Goal: Check status: Check status

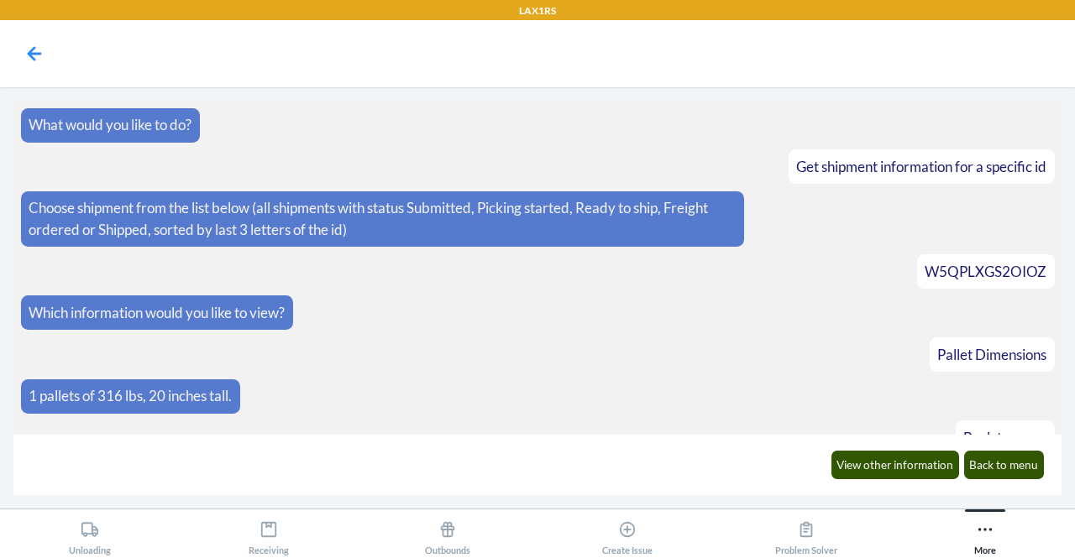
scroll to position [5094, 0]
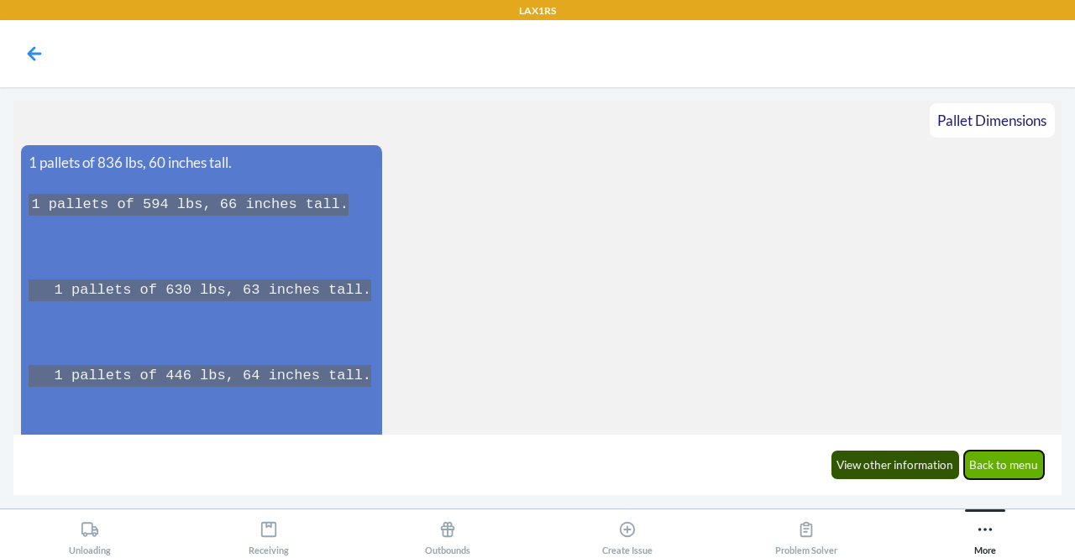
click at [996, 456] on button "Back to menu" at bounding box center [1004, 465] width 81 height 29
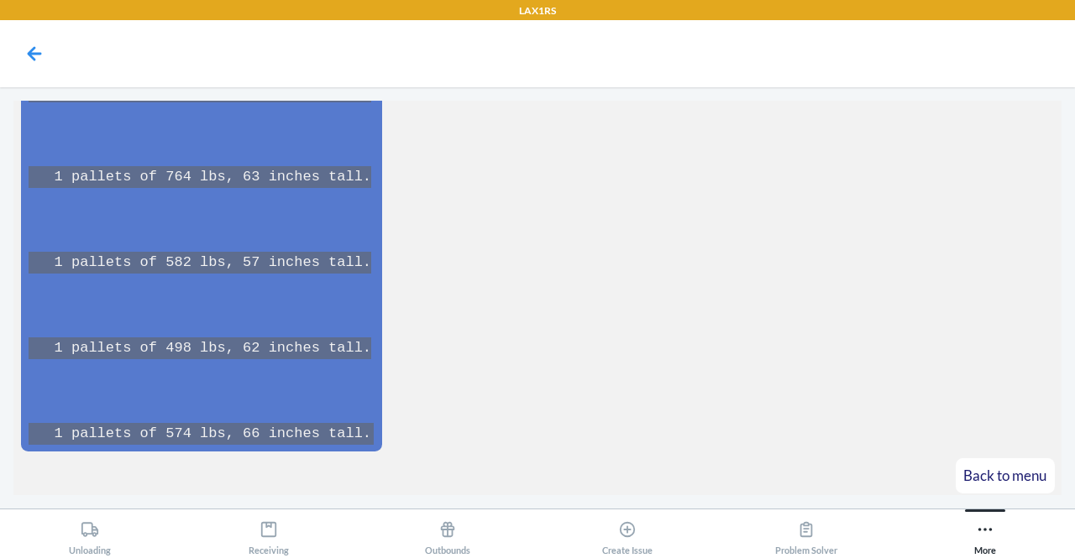
click at [996, 500] on article "..." at bounding box center [537, 517] width 1033 height 34
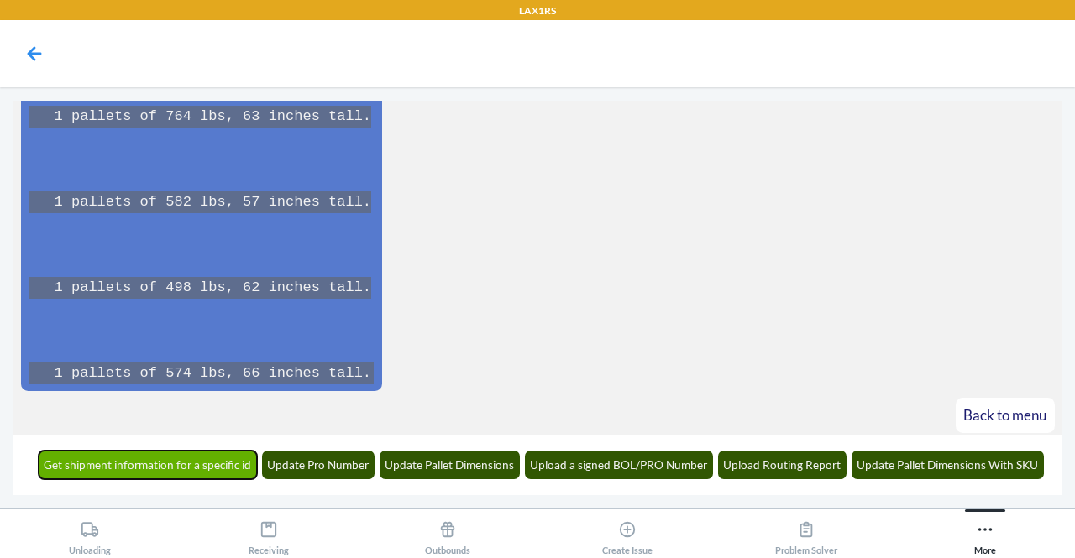
click at [208, 473] on button "Get shipment information for a specific id" at bounding box center [148, 465] width 219 height 29
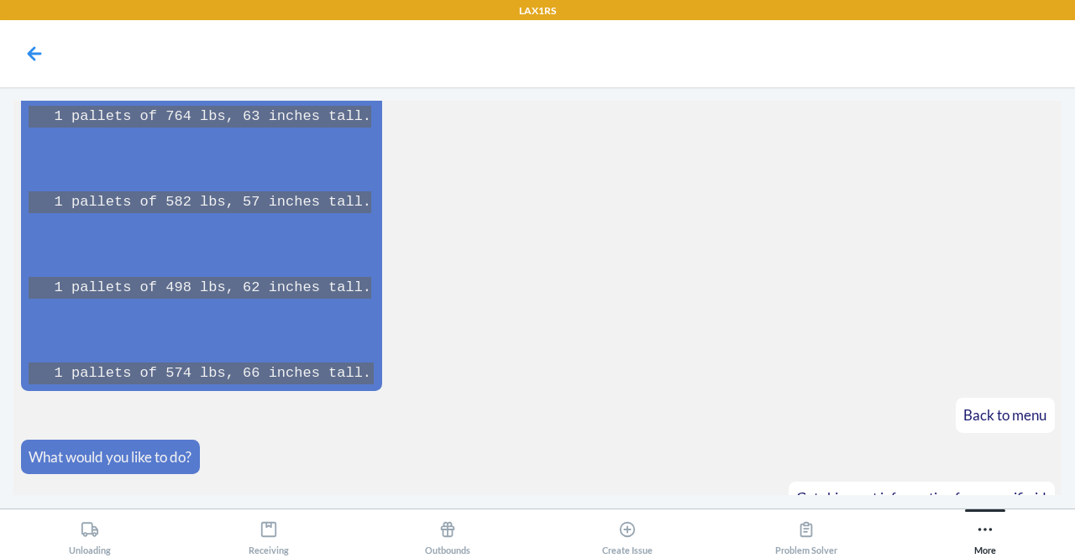
scroll to position [5460, 0]
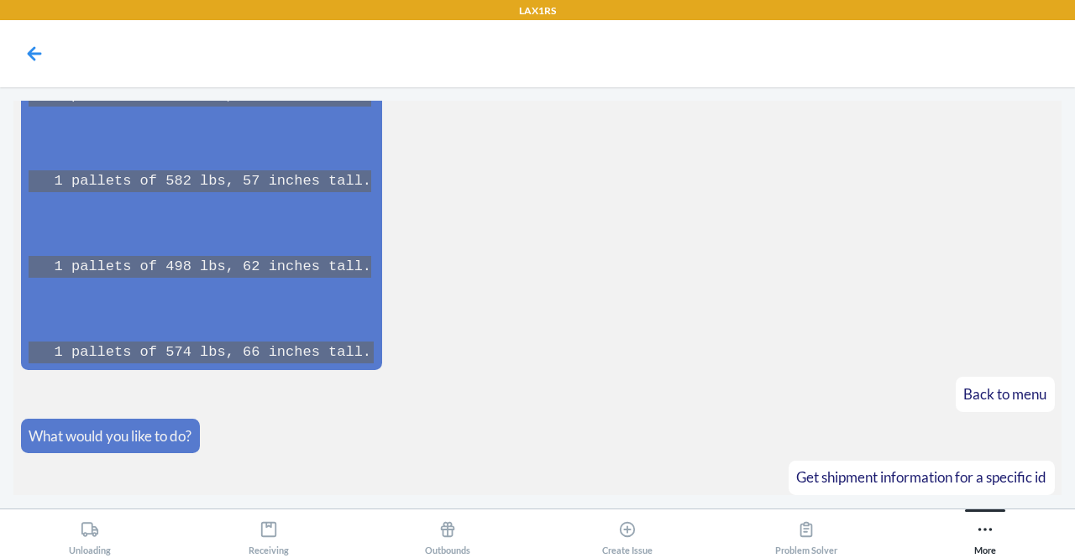
click at [208, 502] on article "..." at bounding box center [537, 519] width 1033 height 34
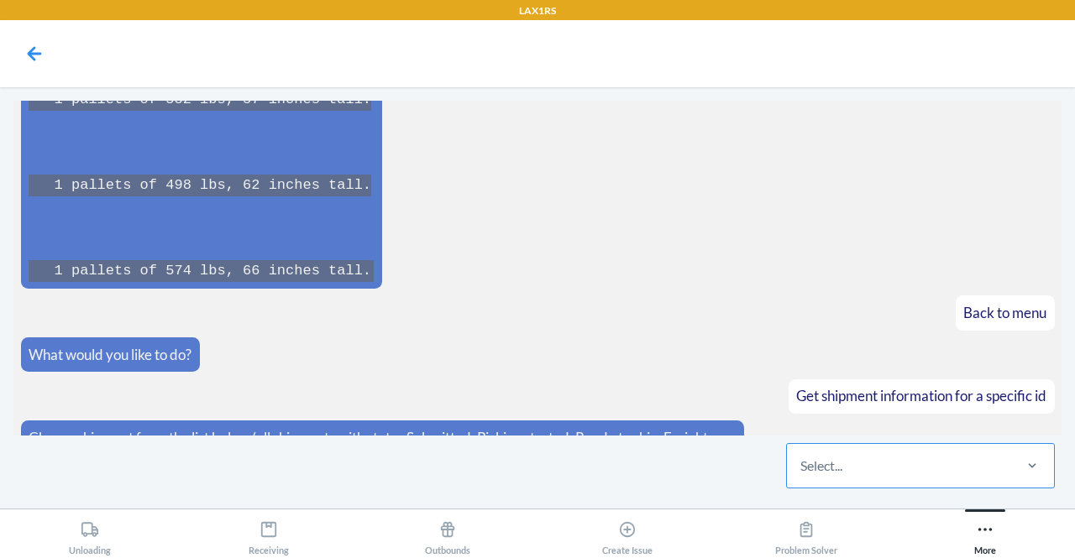
click at [803, 469] on div "Select..." at bounding box center [821, 466] width 42 height 20
click at [802, 469] on input "Select..." at bounding box center [801, 466] width 2 height 20
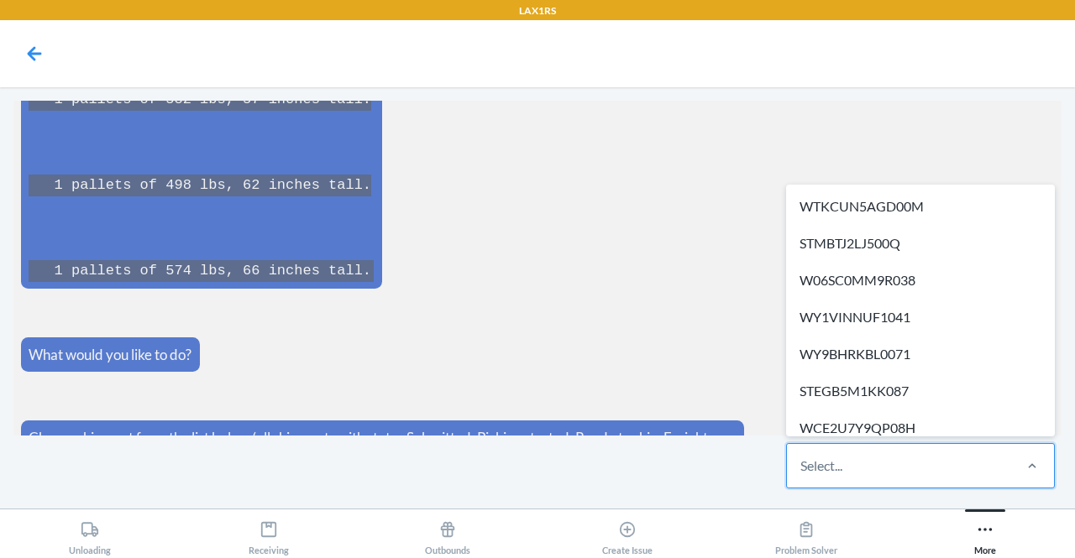
paste input "ST98YW8ZNADX4"
type input "ST98YW8ZNADX4"
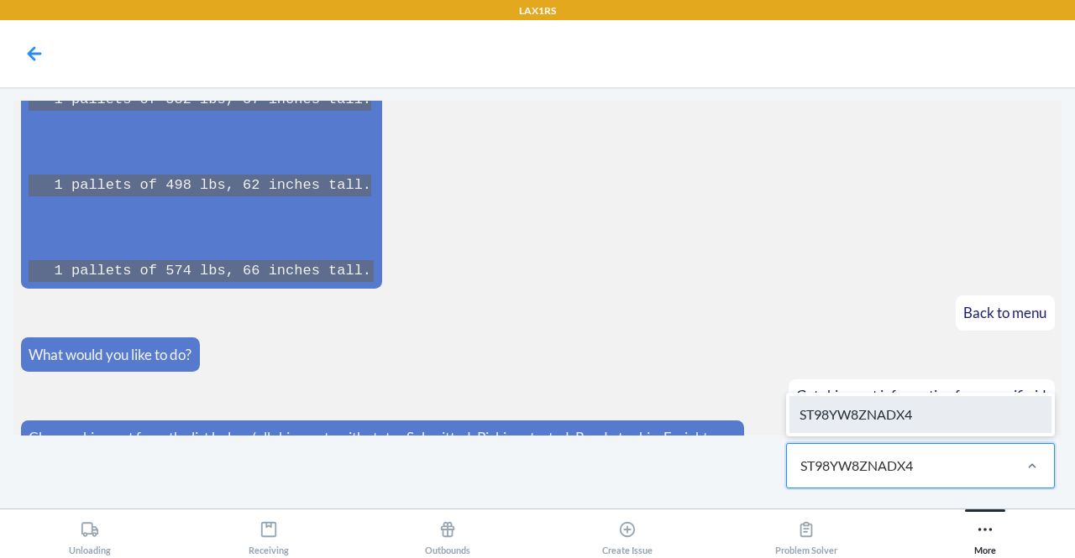
drag, startPoint x: 803, startPoint y: 469, endPoint x: 913, endPoint y: 407, distance: 127.0
click at [913, 443] on div "option ST98YW8ZNADX4 focused, 232 of 581. 1 result available for search term ST…" at bounding box center [920, 465] width 269 height 45
click at [892, 409] on div "ST98YW8ZNADX4" at bounding box center [920, 414] width 262 height 37
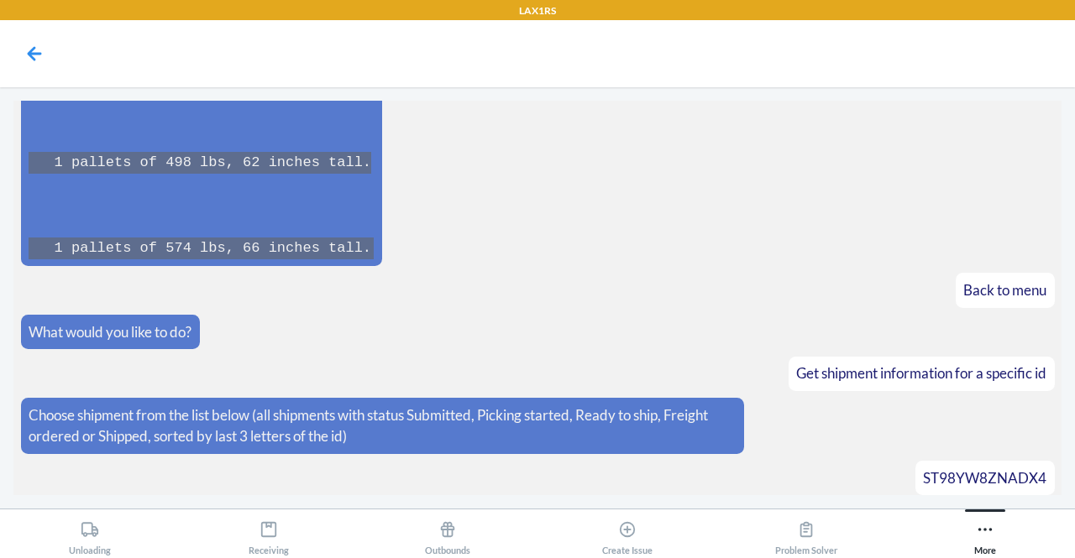
scroll to position [5624, 0]
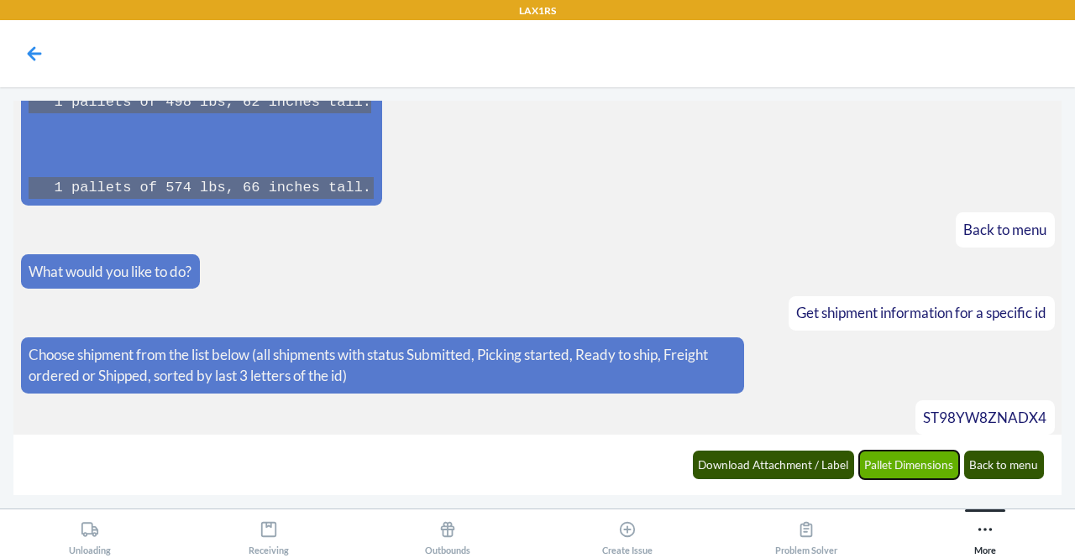
click at [907, 473] on button "Pallet Dimensions" at bounding box center [909, 465] width 101 height 29
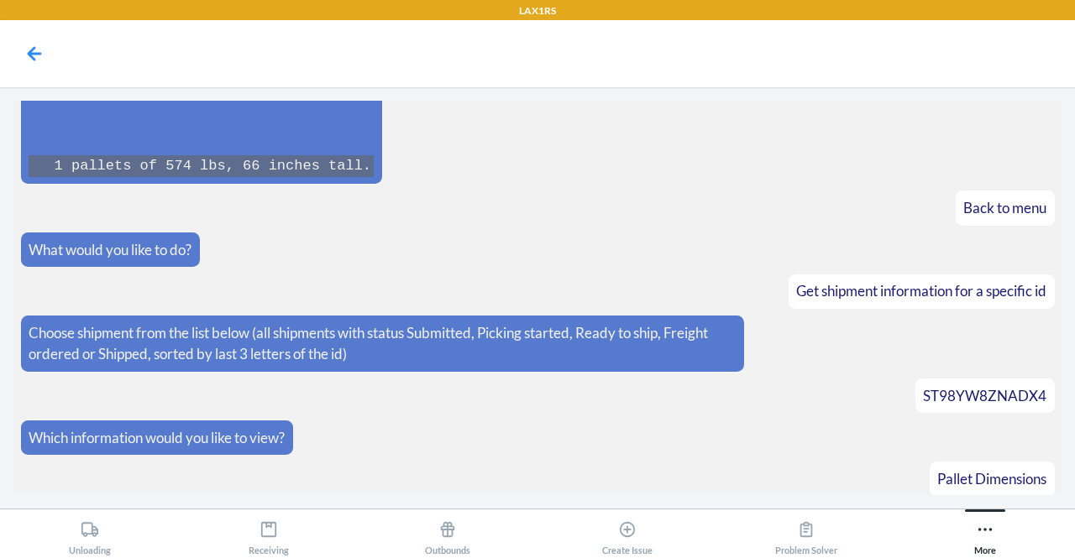
scroll to position [5707, 0]
